Goal: Navigation & Orientation: Understand site structure

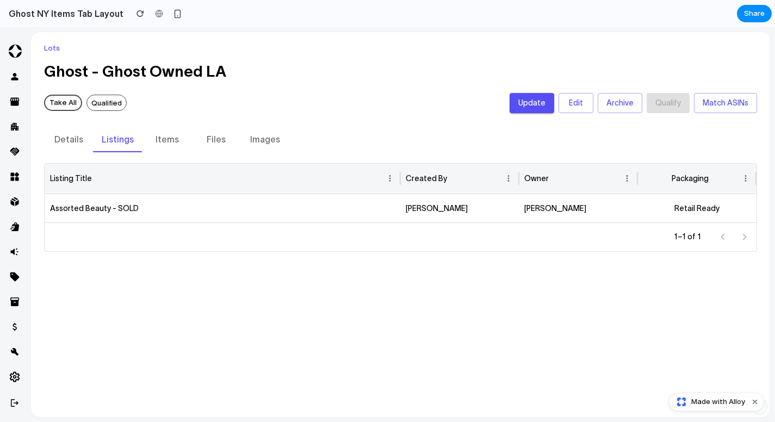
click at [12, 51] on icon at bounding box center [15, 51] width 13 height 13
click at [15, 69] on div "Buyers" at bounding box center [14, 76] width 21 height 21
click at [13, 70] on div "Buyers" at bounding box center [14, 76] width 21 height 21
click at [40, 10] on h2 "Ghost NY Items Tab Layout" at bounding box center [63, 13] width 119 height 13
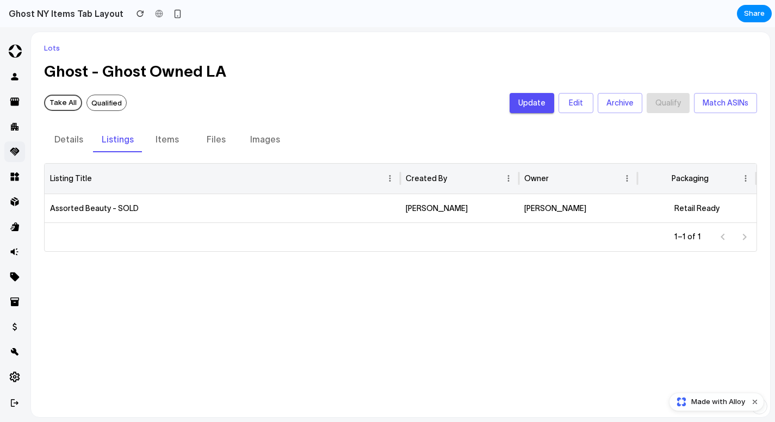
click at [12, 150] on icon at bounding box center [14, 152] width 9 height 8
click at [52, 139] on button "Details" at bounding box center [68, 139] width 49 height 26
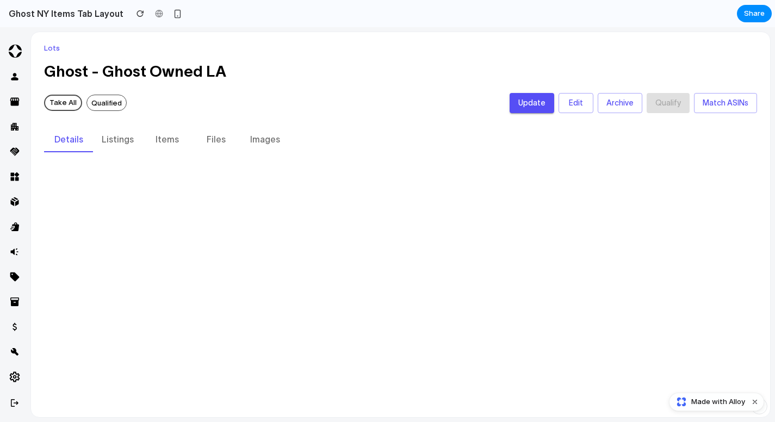
click at [176, 141] on button "Items" at bounding box center [167, 139] width 49 height 26
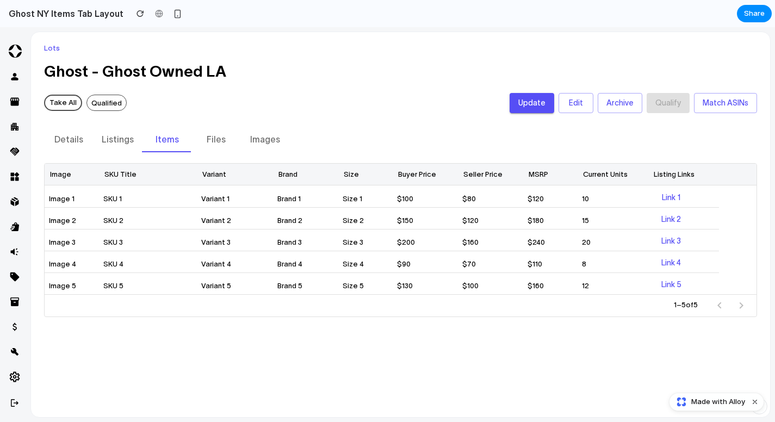
click at [227, 143] on button "Files" at bounding box center [216, 139] width 49 height 26
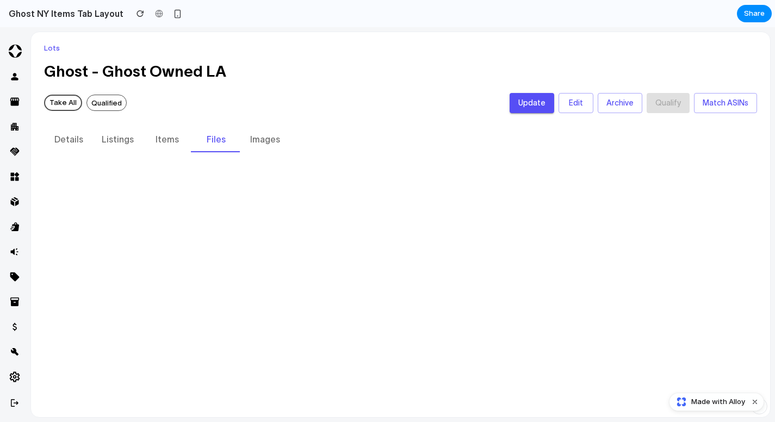
click at [251, 141] on button "Images" at bounding box center [265, 139] width 49 height 26
click at [83, 147] on button "Details" at bounding box center [68, 139] width 49 height 26
click at [21, 322] on div "Qualification" at bounding box center [14, 327] width 21 height 21
click at [700, 397] on span "Made with Alloy" at bounding box center [719, 402] width 54 height 11
